Goal: Information Seeking & Learning: Learn about a topic

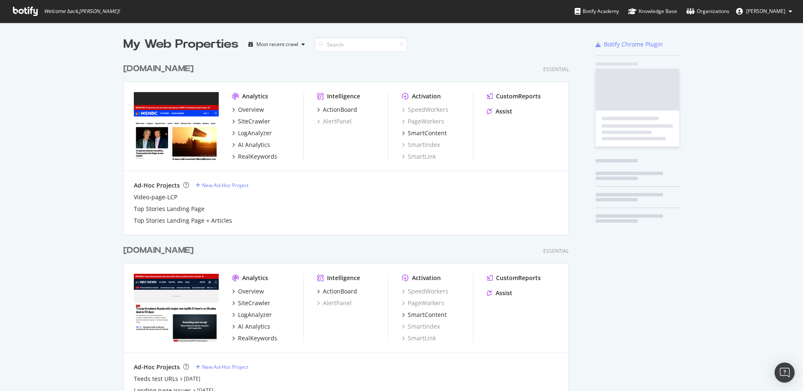
scroll to position [750, 446]
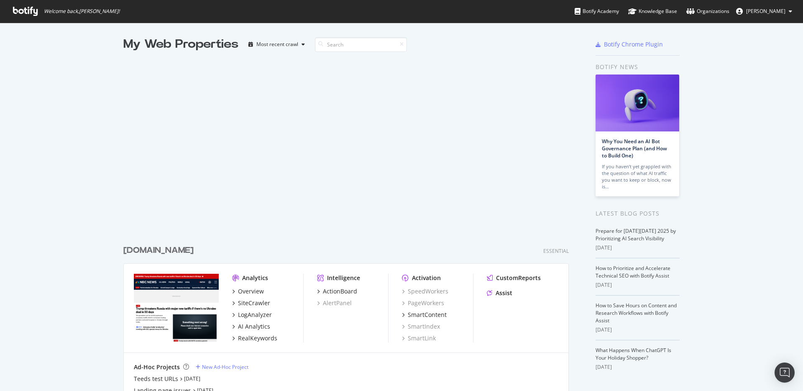
scroll to position [432, 0]
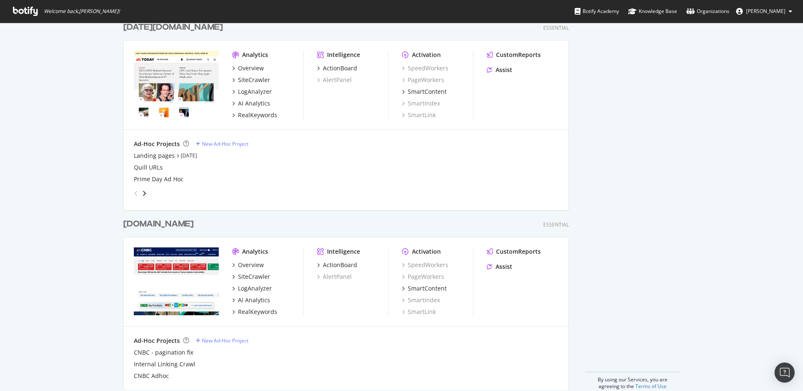
scroll to position [432, 0]
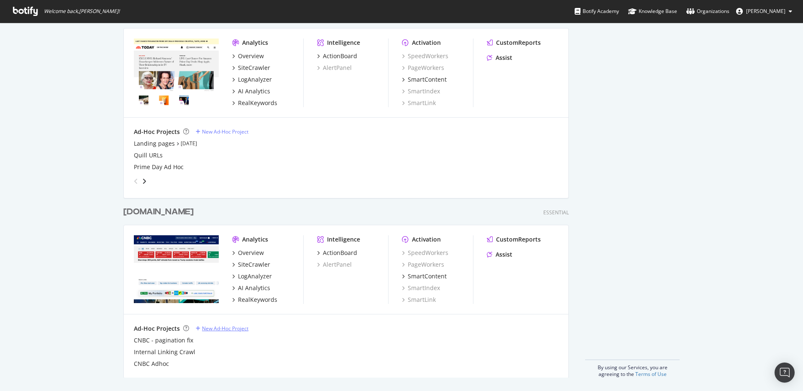
click at [237, 329] on div "New Ad-Hoc Project" at bounding box center [225, 327] width 46 height 7
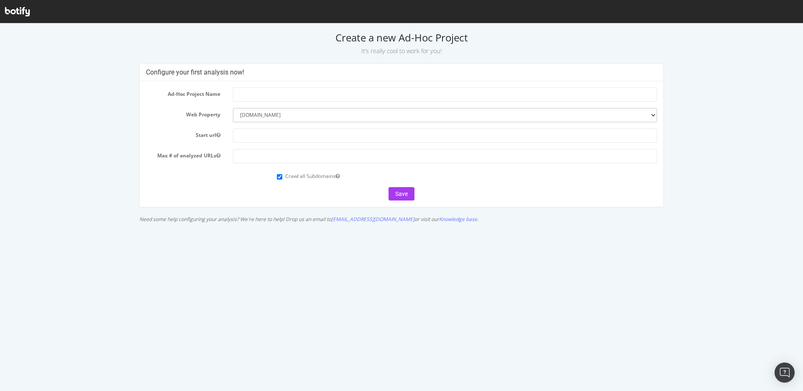
click at [25, 13] on icon at bounding box center [17, 11] width 25 height 9
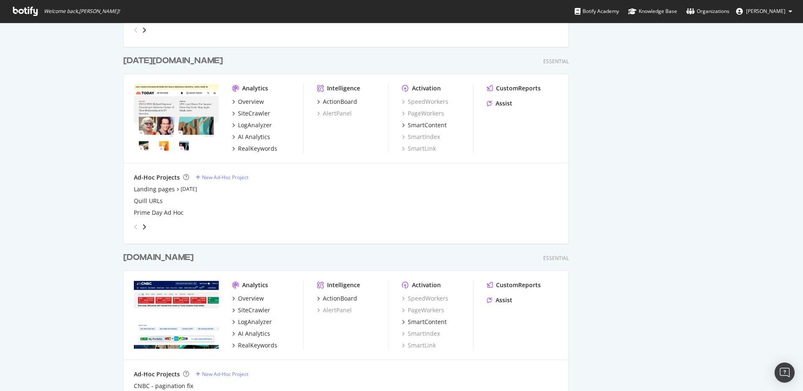
scroll to position [432, 0]
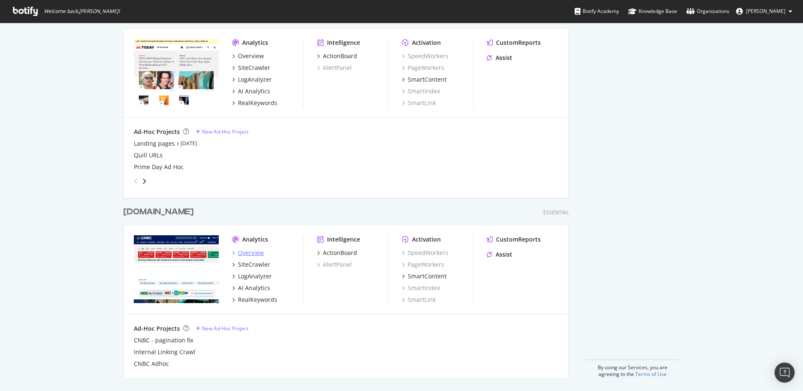
click at [247, 253] on div "Overview" at bounding box center [251, 252] width 26 height 8
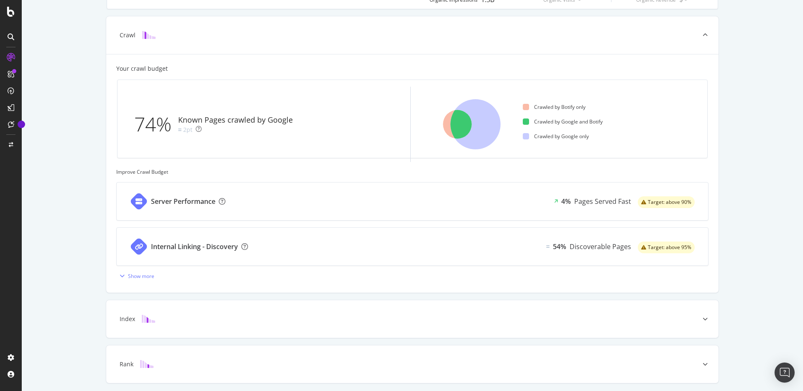
scroll to position [214, 0]
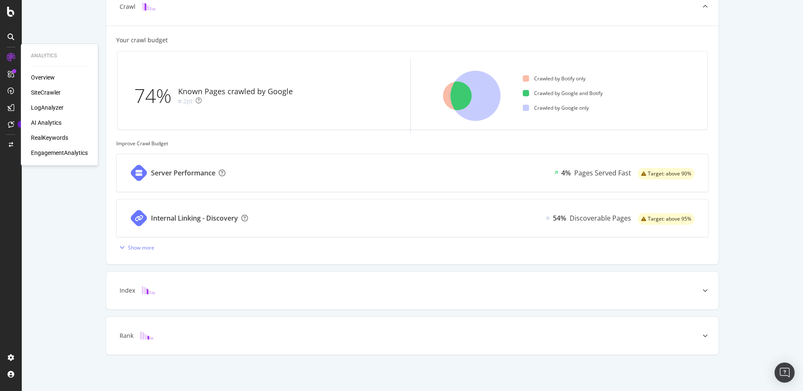
click at [49, 93] on div "SiteCrawler" at bounding box center [46, 92] width 30 height 8
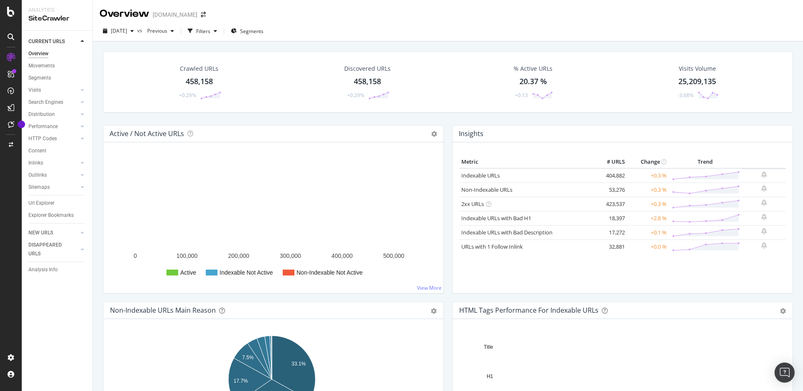
scroll to position [46, 0]
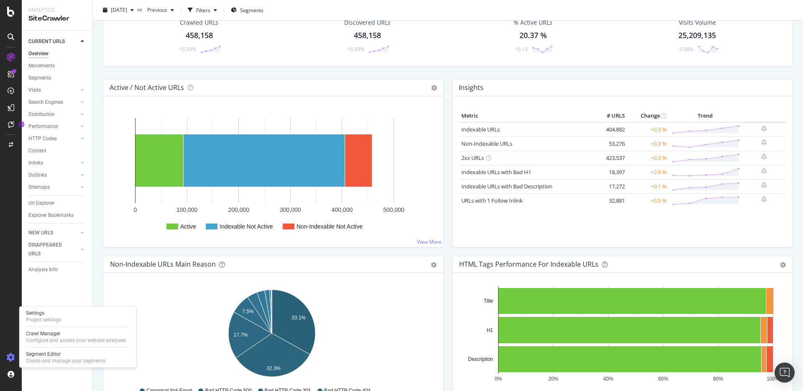
click at [11, 356] on icon at bounding box center [11, 357] width 8 height 8
click at [82, 92] on div at bounding box center [82, 90] width 8 height 8
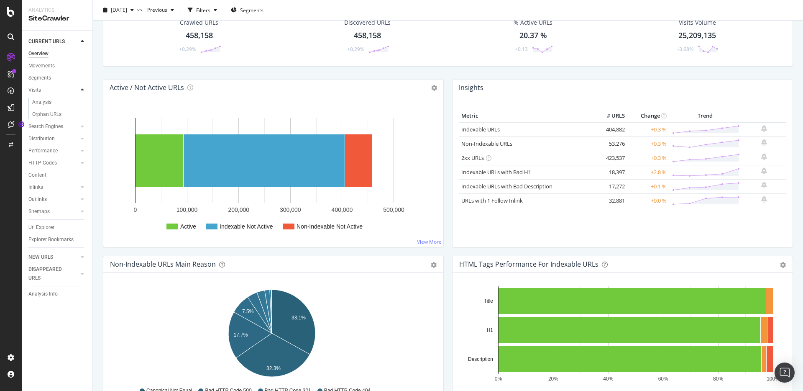
click at [82, 92] on div at bounding box center [82, 90] width 8 height 8
click at [41, 105] on div "Analysis" at bounding box center [41, 102] width 19 height 9
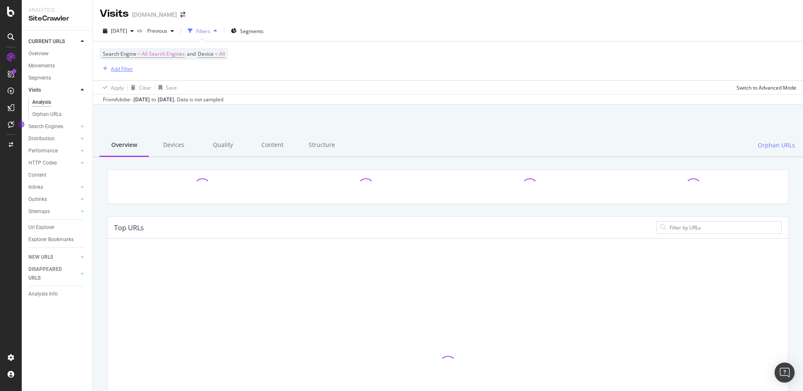
click at [116, 71] on div "Add Filter" at bounding box center [122, 68] width 22 height 7
click at [355, 80] on div "Apply Clear Save Switch to Advanced Mode" at bounding box center [448, 87] width 710 height 14
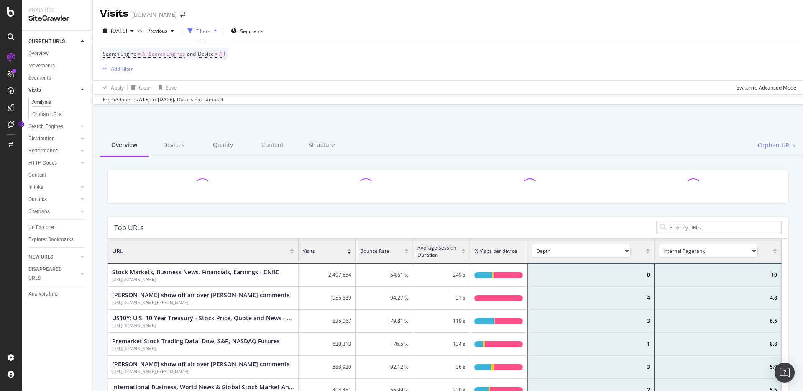
scroll to position [245, 667]
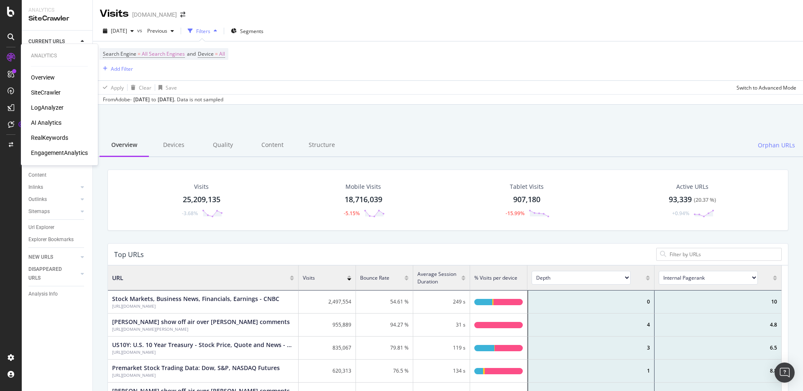
click at [49, 75] on div "Overview" at bounding box center [43, 77] width 24 height 8
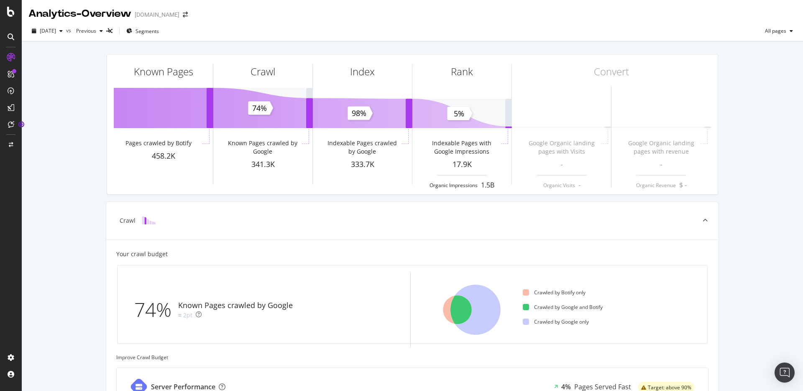
click at [11, 36] on icon at bounding box center [11, 36] width 7 height 7
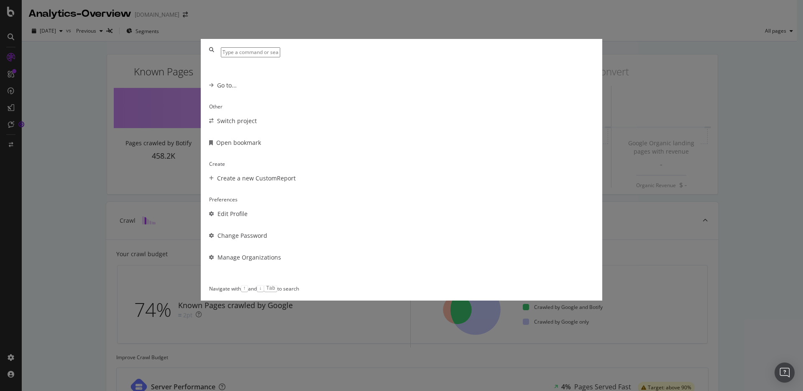
scroll to position [60, 0]
click at [296, 174] on div "Create a new CustomReport" at bounding box center [256, 178] width 79 height 8
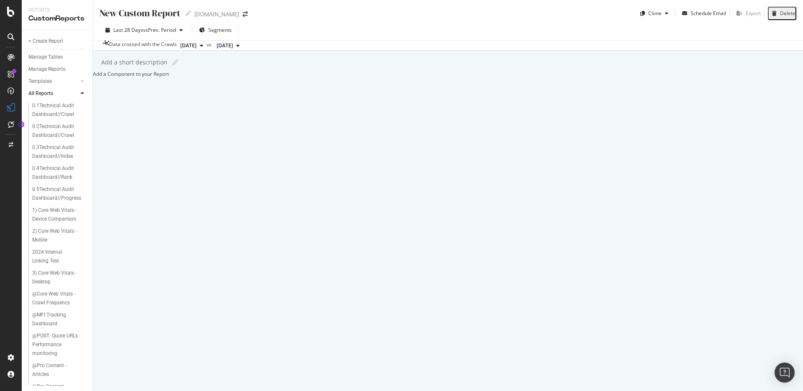
click at [15, 37] on div at bounding box center [10, 36] width 13 height 13
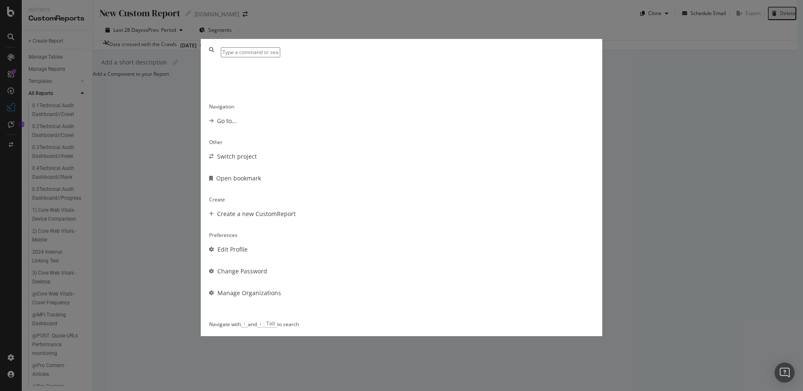
scroll to position [77, 0]
click at [296, 209] on div "Create a new CustomReport" at bounding box center [256, 213] width 79 height 8
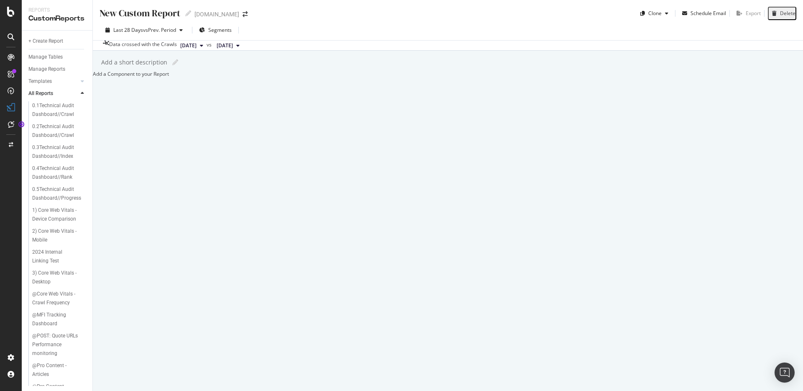
click at [93, 77] on div at bounding box center [93, 73] width 0 height 7
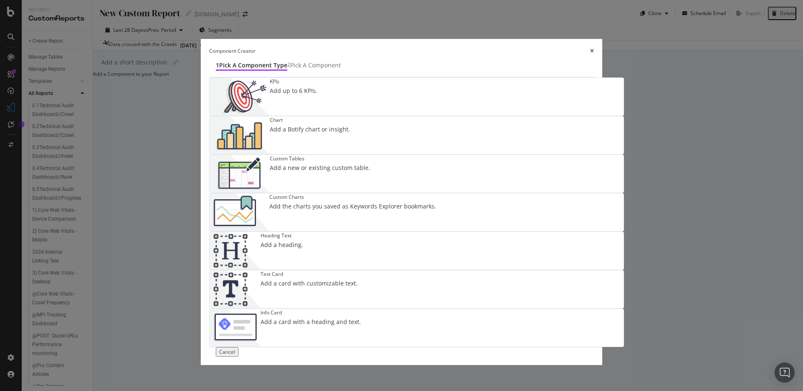
click at [594, 53] on icon "times" at bounding box center [592, 51] width 4 height 5
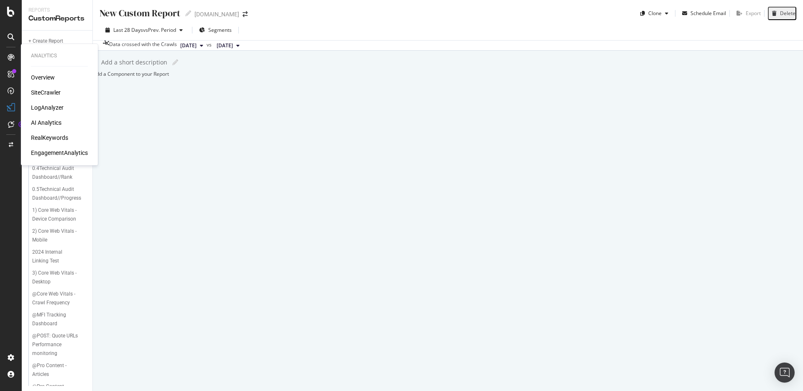
click at [49, 124] on div "AI Analytics" at bounding box center [46, 122] width 31 height 8
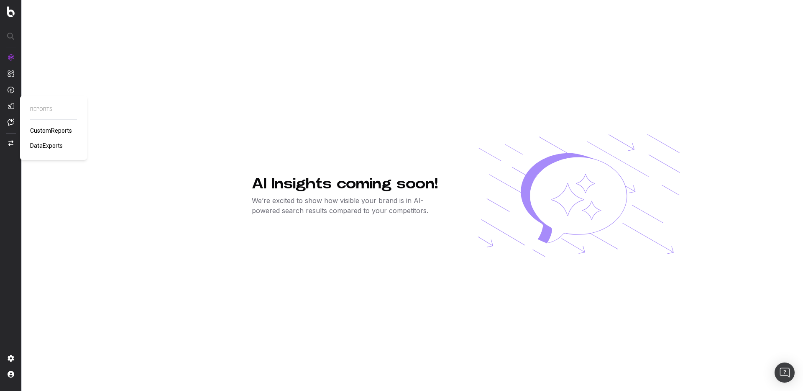
click at [56, 143] on span "DataExports" at bounding box center [46, 145] width 33 height 7
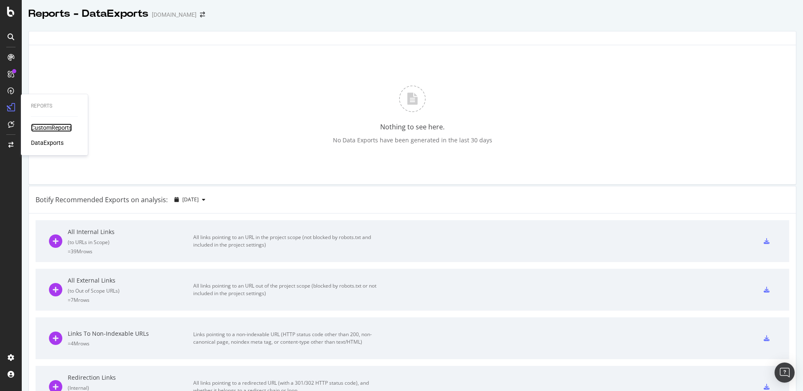
click at [47, 128] on div "CustomReports" at bounding box center [51, 127] width 41 height 8
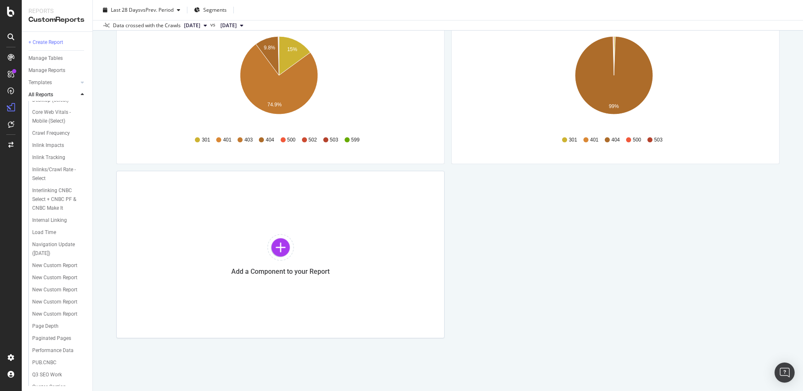
scroll to position [536, 0]
click at [10, 36] on icon at bounding box center [11, 36] width 7 height 7
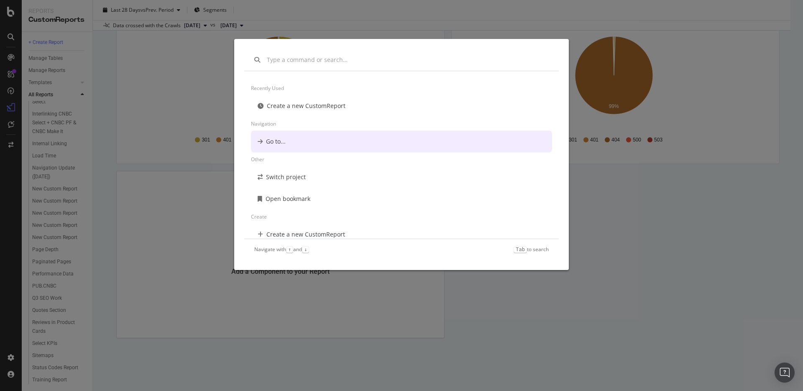
click at [282, 146] on div "Go to..." at bounding box center [401, 141] width 301 height 22
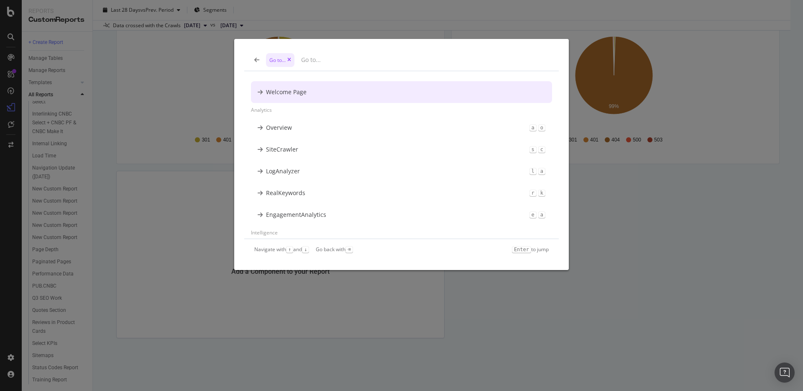
click at [255, 58] on icon "modal" at bounding box center [256, 60] width 5 height 6
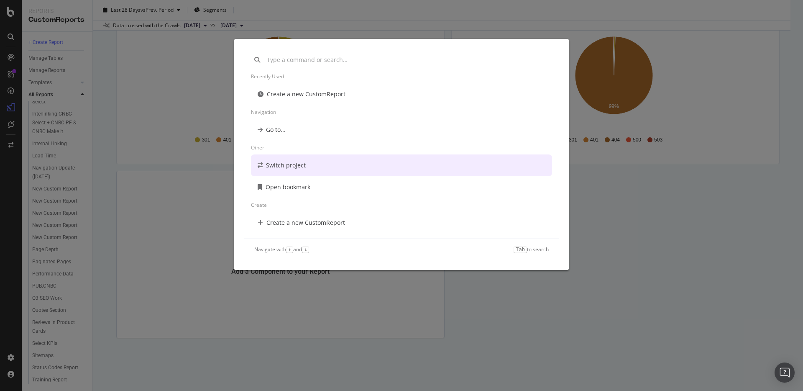
scroll to position [0, 0]
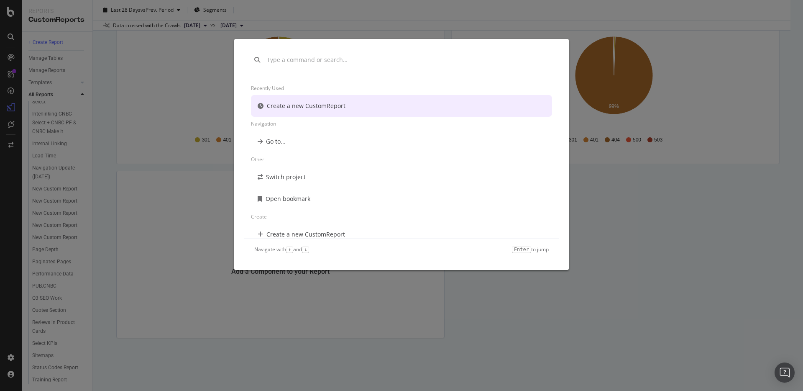
click at [103, 73] on div "Recently used Create a new CustomReport Navigation Go to... Other Switch projec…" at bounding box center [401, 195] width 803 height 391
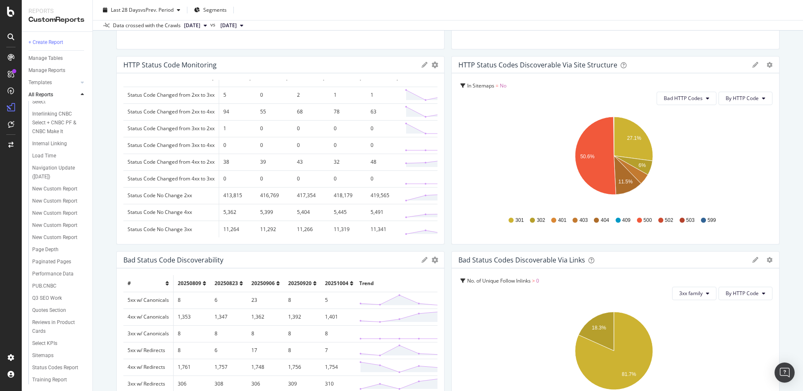
scroll to position [209, 0]
